Goal: Task Accomplishment & Management: Use online tool/utility

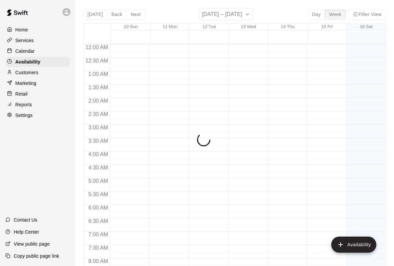
scroll to position [317, 0]
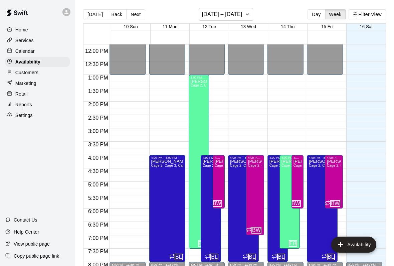
click at [53, 46] on div "Calendar" at bounding box center [37, 51] width 64 height 10
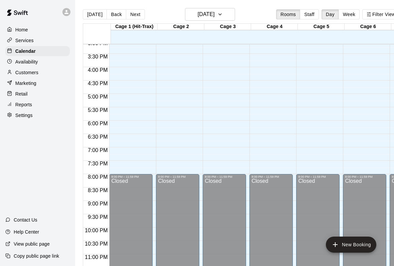
scroll to position [404, 0]
click at [48, 78] on div "Marketing" at bounding box center [37, 83] width 64 height 10
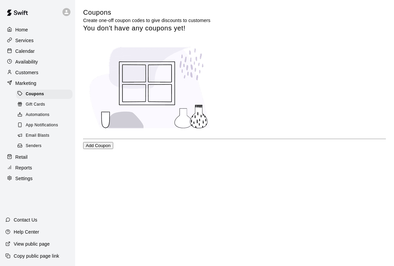
click at [32, 142] on div "Senders" at bounding box center [44, 145] width 56 height 9
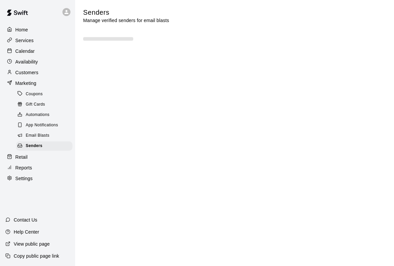
click at [40, 152] on div "Retail" at bounding box center [37, 157] width 64 height 10
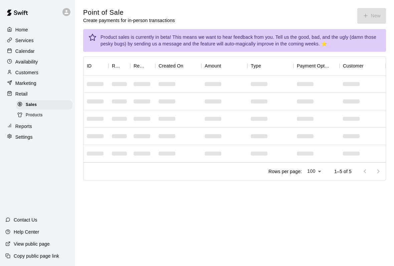
click at [384, 17] on div "Point of Sale Create payments for in-person transactions New" at bounding box center [234, 16] width 303 height 16
click at [383, 16] on div "Point of Sale Create payments for in-person transactions New" at bounding box center [234, 16] width 303 height 16
click at [364, 9] on div "Point of Sale Create payments for in-person transactions New" at bounding box center [234, 16] width 303 height 16
click at [366, 14] on div "Point of Sale Create payments for in-person transactions New" at bounding box center [234, 16] width 303 height 16
click at [368, 2] on main "Point of Sale Create payments for in-person transactions New Product sales is c…" at bounding box center [234, 99] width 319 height 199
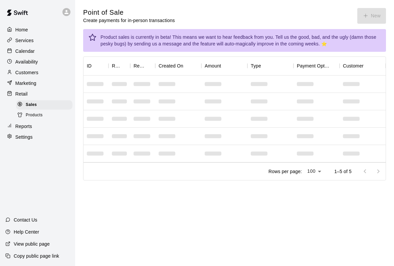
click at [368, 2] on main "Point of Sale Create payments for in-person transactions New Product sales is c…" at bounding box center [234, 99] width 319 height 199
click at [372, 12] on div "Point of Sale Create payments for in-person transactions New" at bounding box center [234, 16] width 303 height 16
click at [384, 12] on div "Point of Sale Create payments for in-person transactions New" at bounding box center [234, 16] width 303 height 16
click at [364, 24] on main "Point of Sale Create payments for in-person transactions New Product sales is c…" at bounding box center [234, 94] width 303 height 172
click at [367, 19] on div "Point of Sale Create payments for in-person transactions New" at bounding box center [234, 16] width 303 height 16
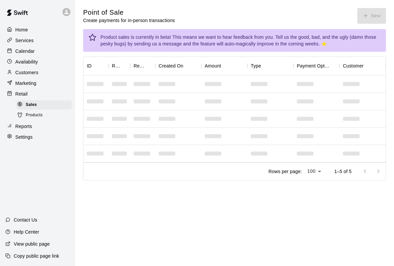
click at [371, 15] on div "Point of Sale Create payments for in-person transactions New" at bounding box center [234, 16] width 303 height 16
click at [370, 16] on div "Point of Sale Create payments for in-person transactions New" at bounding box center [234, 16] width 303 height 16
click at [372, 17] on div "Point of Sale Create payments for in-person transactions New" at bounding box center [234, 16] width 303 height 16
click at [373, 16] on div "Point of Sale Create payments for in-person transactions New" at bounding box center [234, 16] width 303 height 16
click at [371, 15] on div "Point of Sale Create payments for in-person transactions New" at bounding box center [234, 16] width 303 height 16
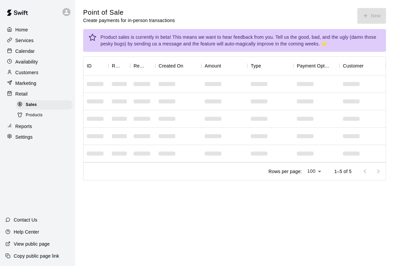
click at [371, 11] on div "Point of Sale Create payments for in-person transactions New" at bounding box center [234, 16] width 303 height 16
click at [370, 10] on div "Point of Sale Create payments for in-person transactions New" at bounding box center [234, 16] width 303 height 16
click at [369, 10] on div "Point of Sale Create payments for in-person transactions New" at bounding box center [234, 16] width 303 height 16
click at [376, 20] on div "Point of Sale Create payments for in-person transactions New" at bounding box center [234, 16] width 303 height 16
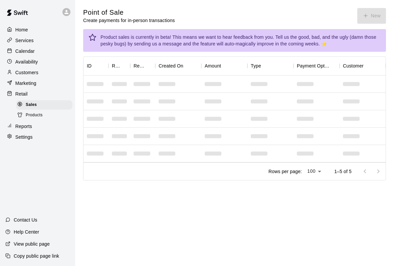
click at [369, 9] on div "Point of Sale Create payments for in-person transactions New" at bounding box center [234, 16] width 303 height 16
click at [369, 9] on button "New" at bounding box center [371, 16] width 29 height 16
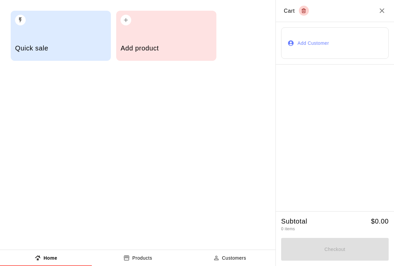
click at [370, 13] on h2 "Cart" at bounding box center [335, 11] width 118 height 22
click at [153, 32] on div "Add product" at bounding box center [166, 36] width 100 height 50
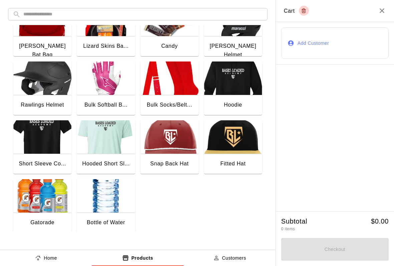
scroll to position [86, 0]
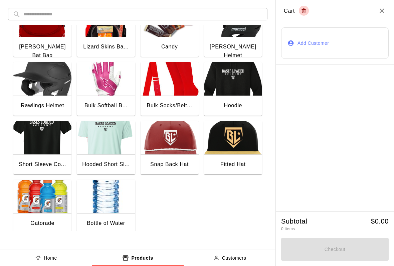
click at [100, 195] on img "button" at bounding box center [106, 195] width 58 height 33
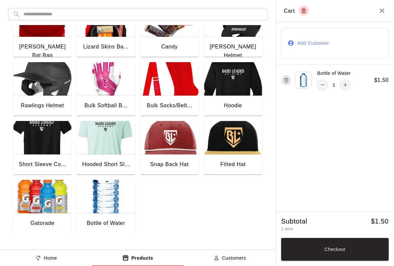
click at [351, 242] on button "Checkout" at bounding box center [334, 249] width 107 height 23
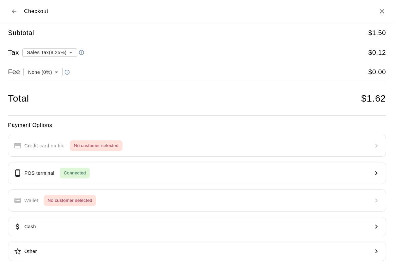
click at [76, 169] on span "Connected" at bounding box center [75, 173] width 30 height 8
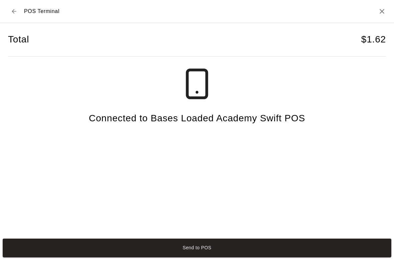
click at [351, 249] on button "Send to POS" at bounding box center [197, 247] width 388 height 19
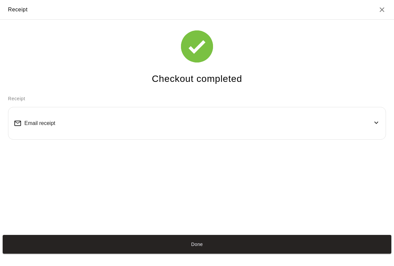
click at [328, 246] on button "Done" at bounding box center [197, 244] width 388 height 19
